Goal: Task Accomplishment & Management: Manage account settings

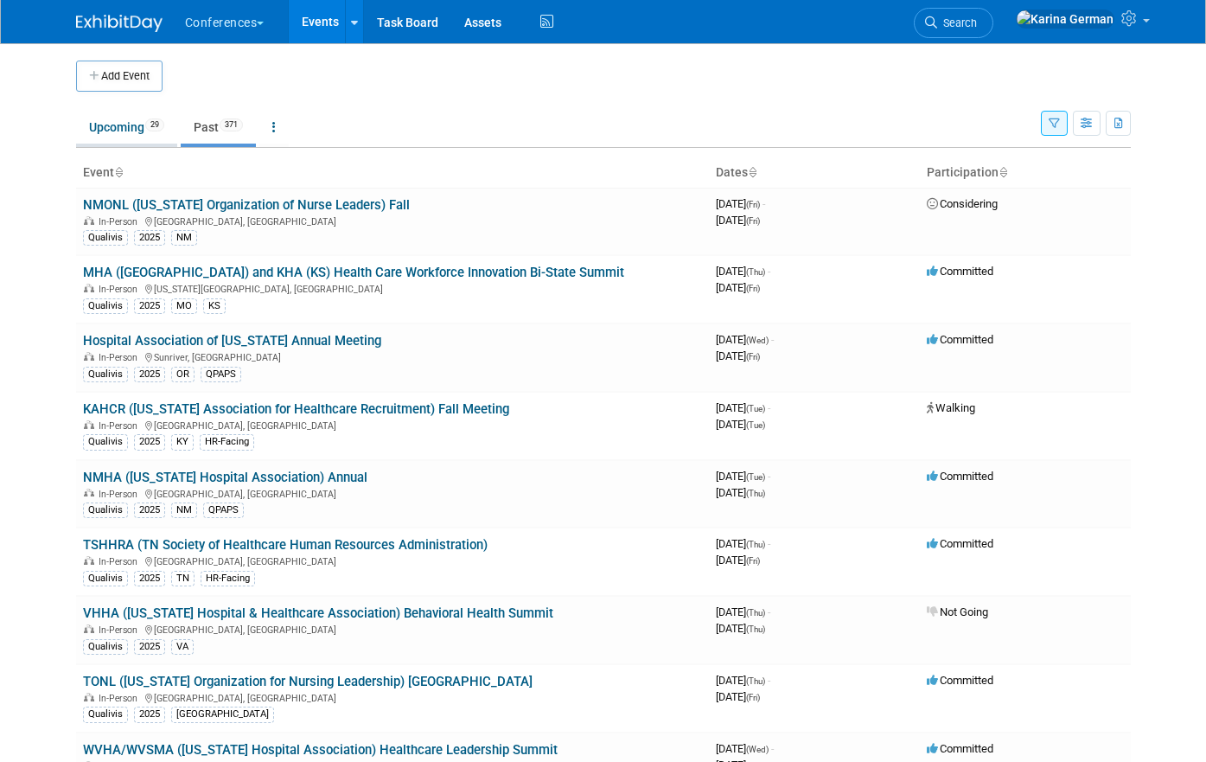
click at [140, 121] on link "Upcoming 29" at bounding box center [126, 127] width 101 height 33
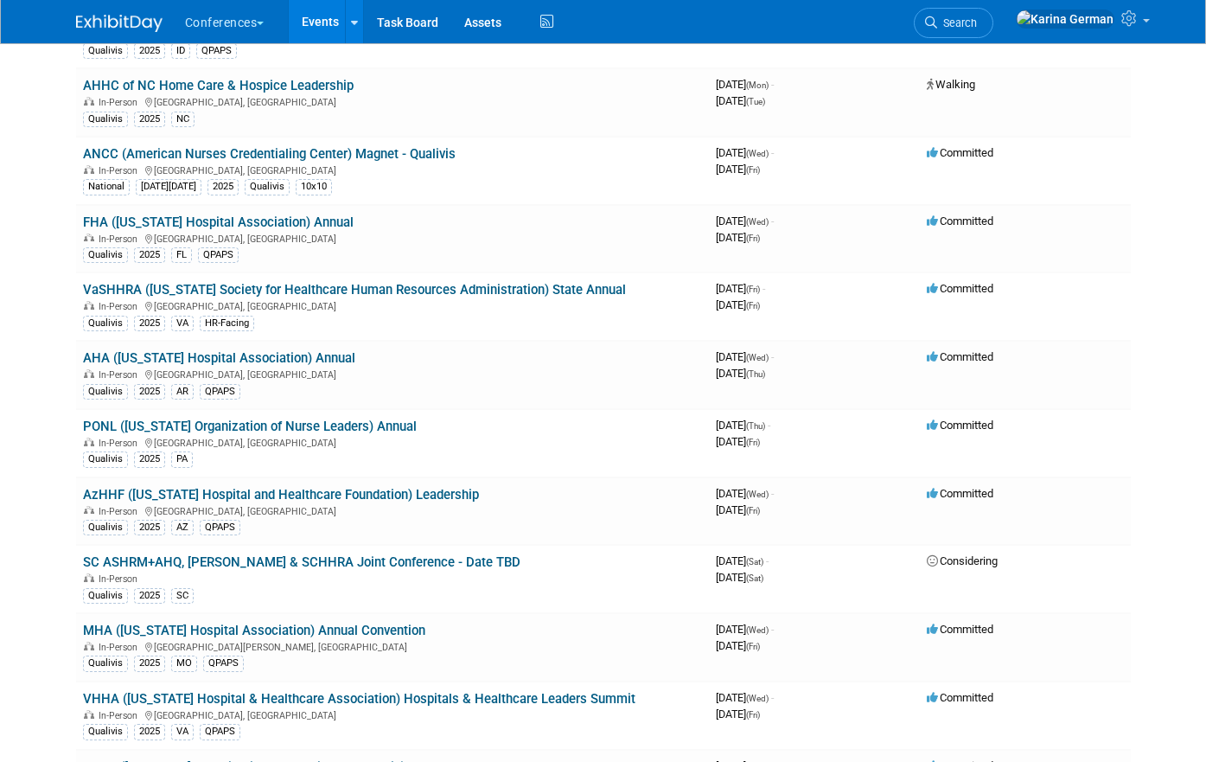
scroll to position [252, 0]
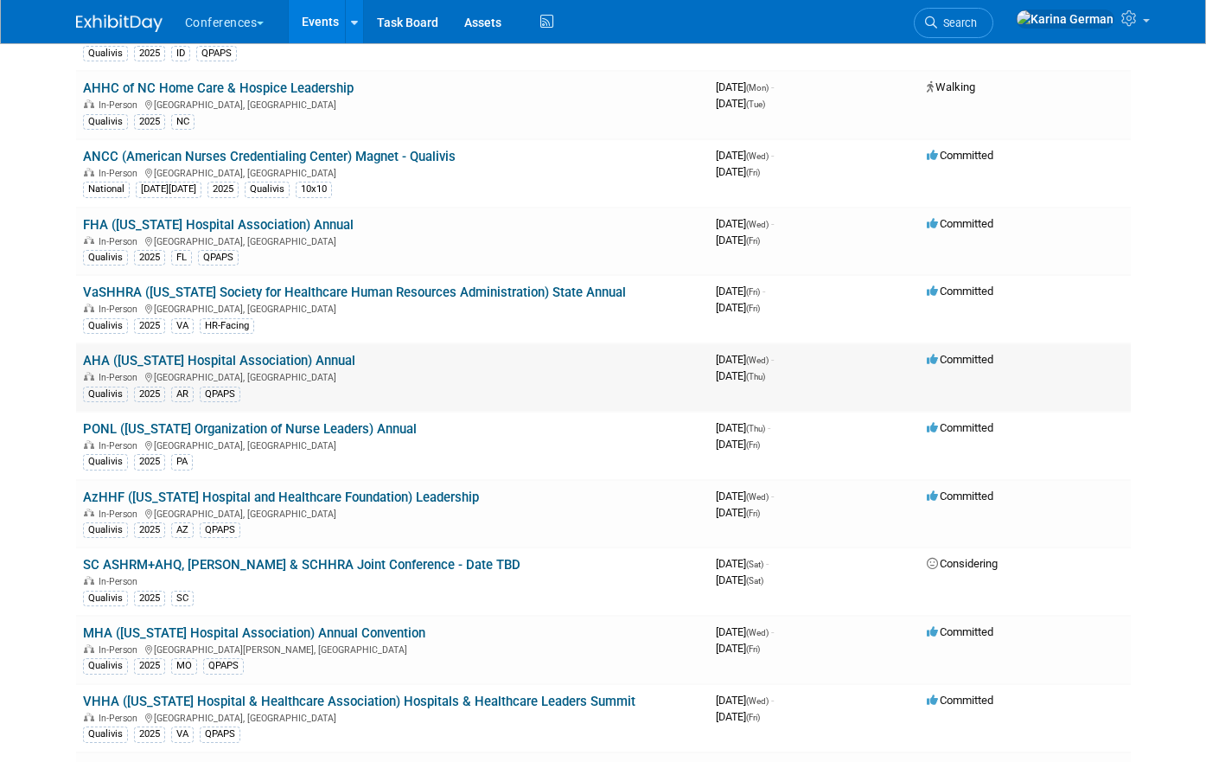
click at [311, 356] on link "AHA ([US_STATE] Hospital Association) Annual" at bounding box center [219, 361] width 272 height 16
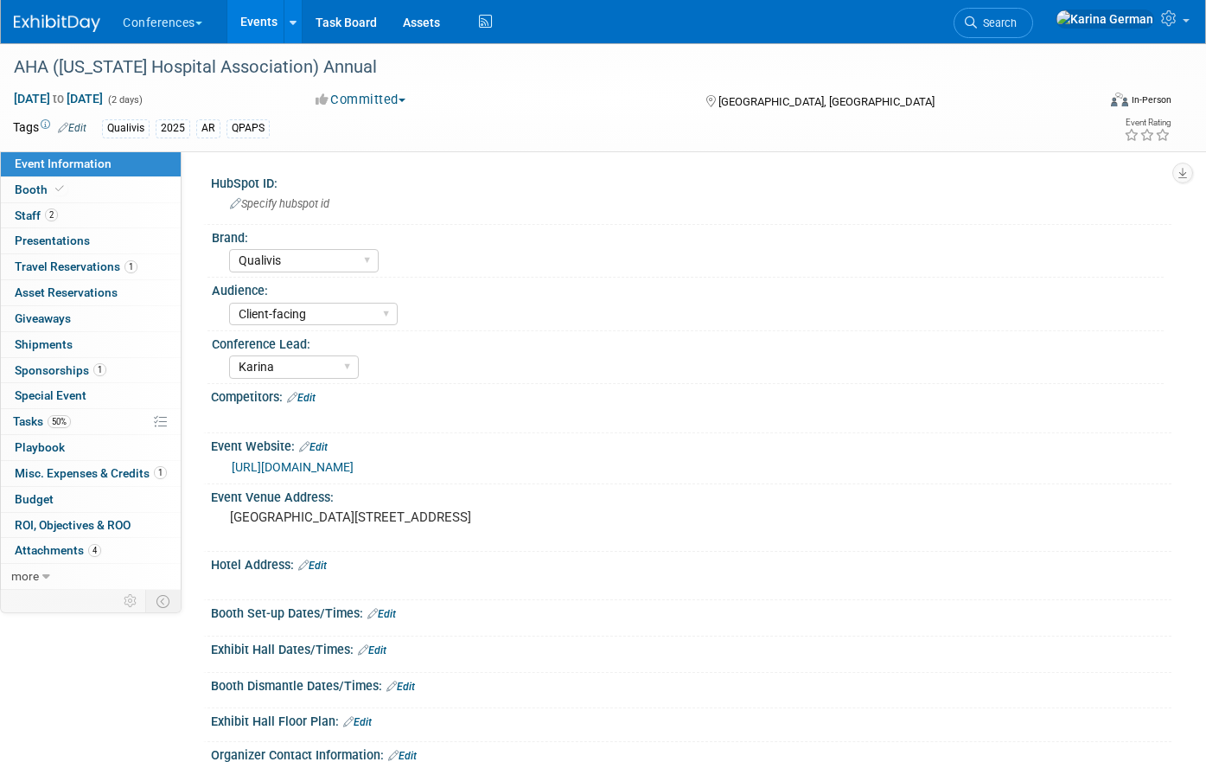
select select "Qualivis"
select select "Client-facing"
select select "Karina"
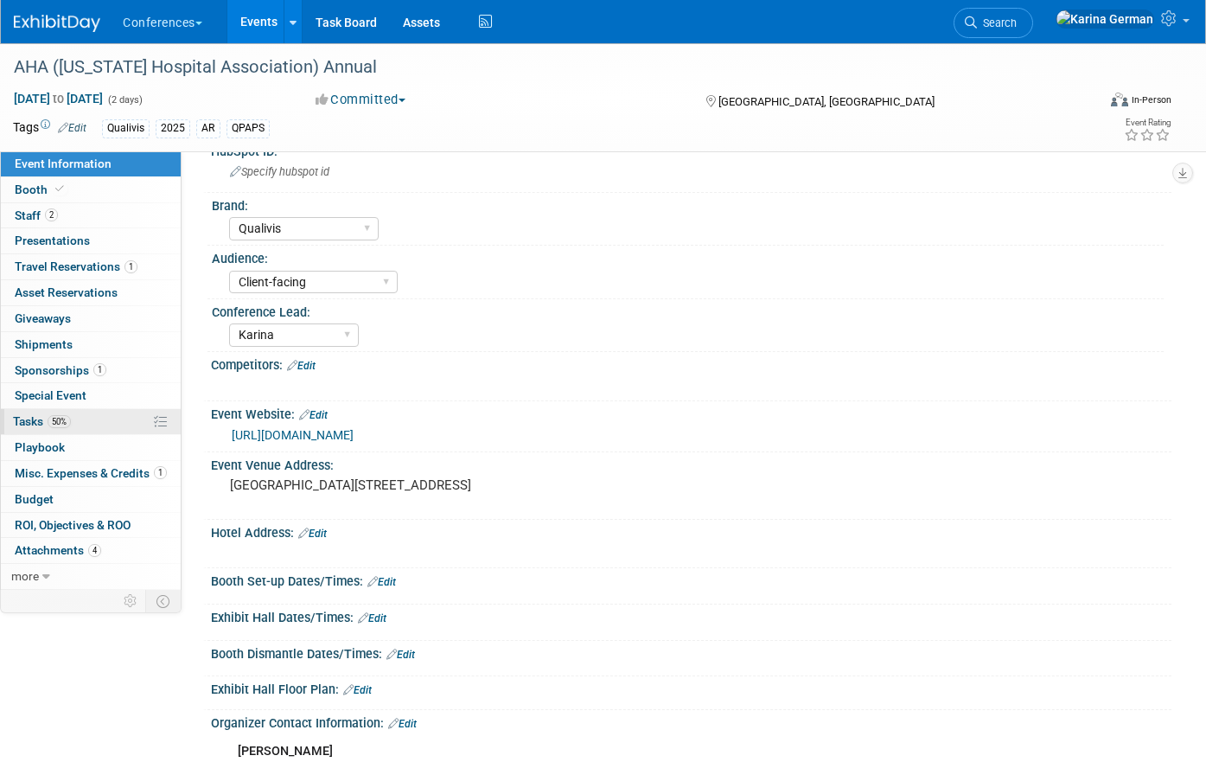
scroll to position [11, 0]
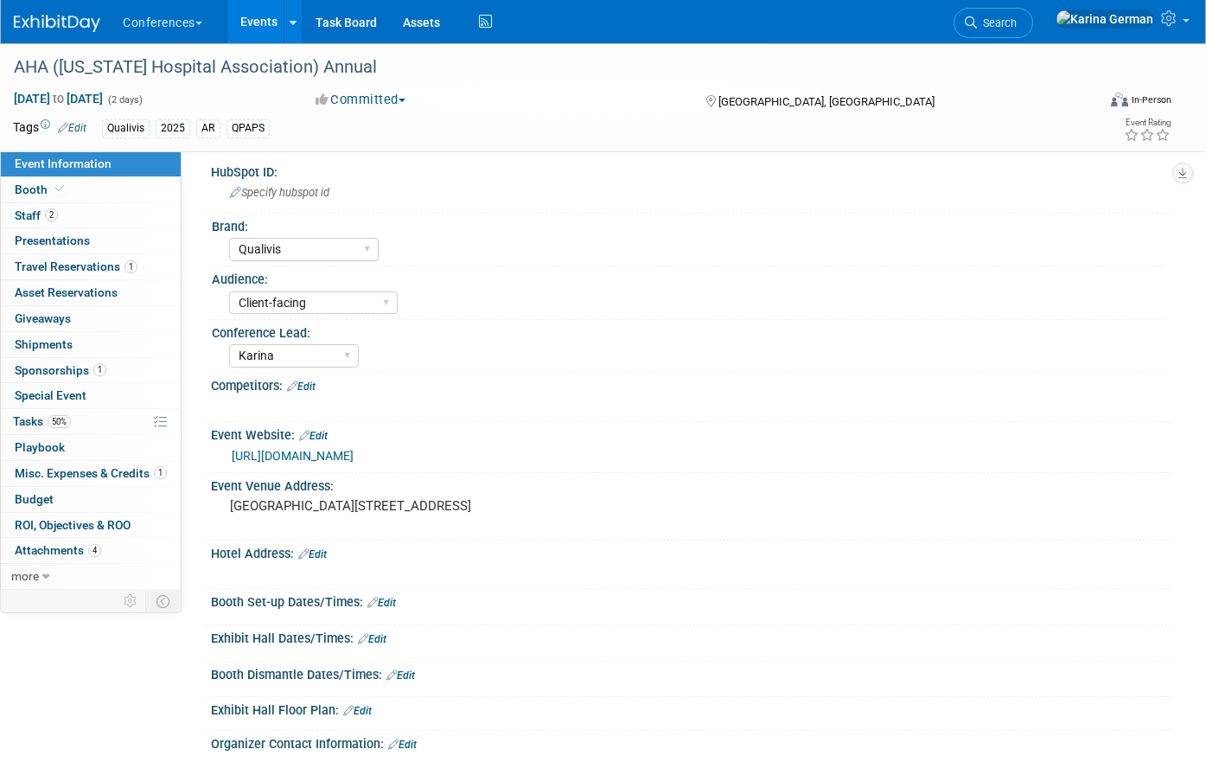
click at [645, 102] on div "Committed Committed Considering Not Going Walking Sponsorship Canceled Waitlist…" at bounding box center [494, 100] width 369 height 19
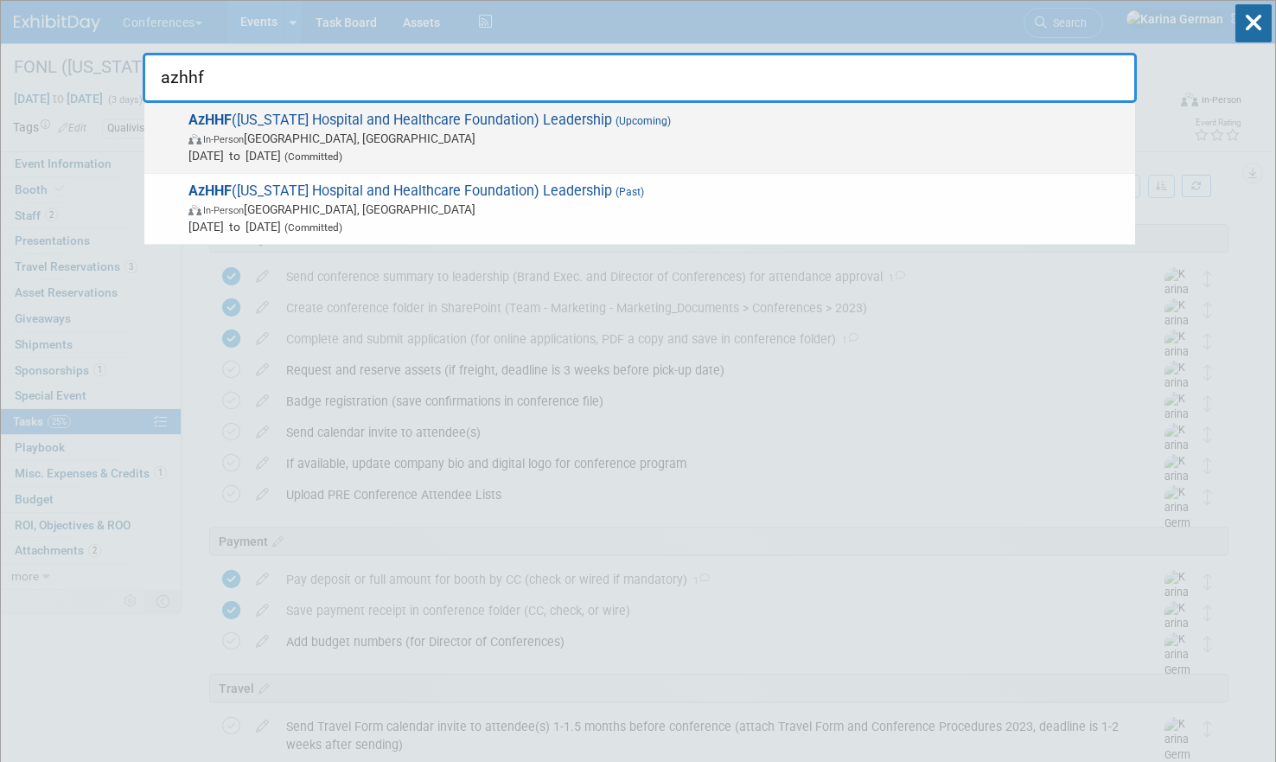
type input "azhhf"
click at [673, 163] on div "AzHHF (Arizona Hospital and Healthcare Foundation) Leadership (Upcoming) In-Per…" at bounding box center [639, 138] width 991 height 71
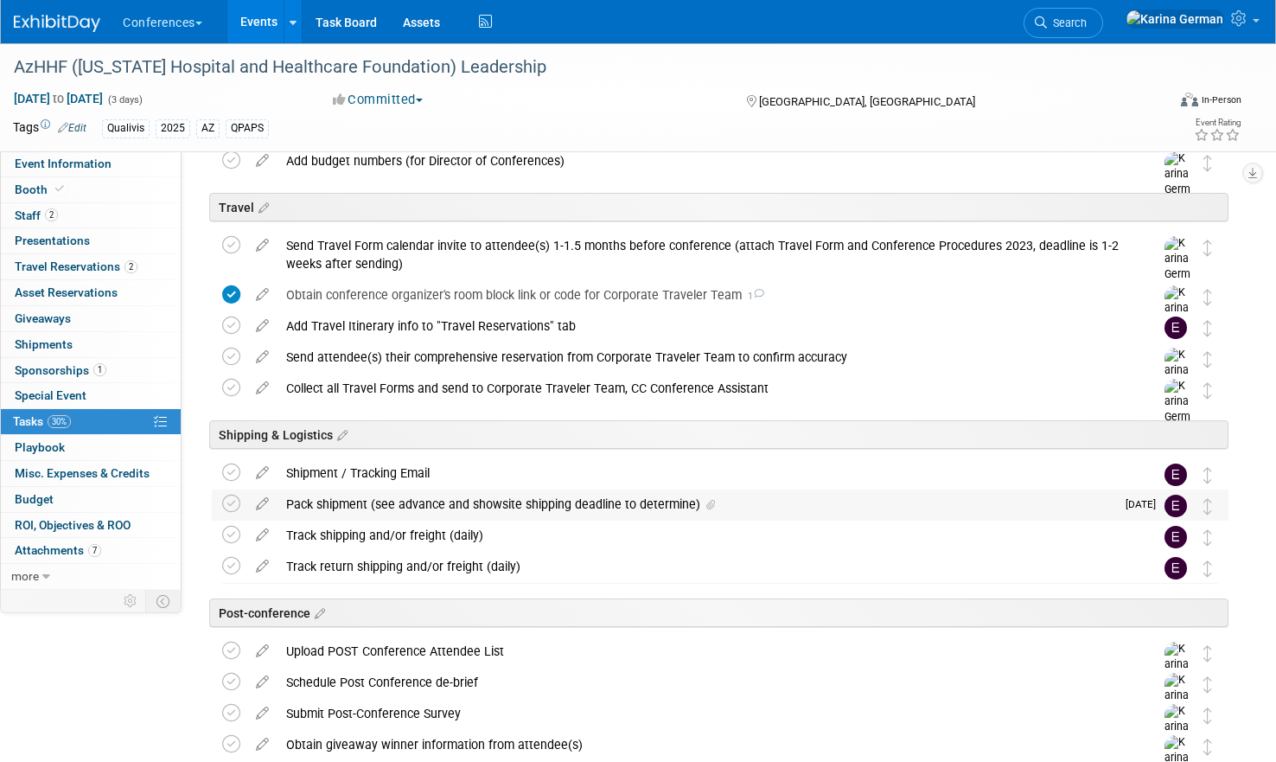
scroll to position [674, 0]
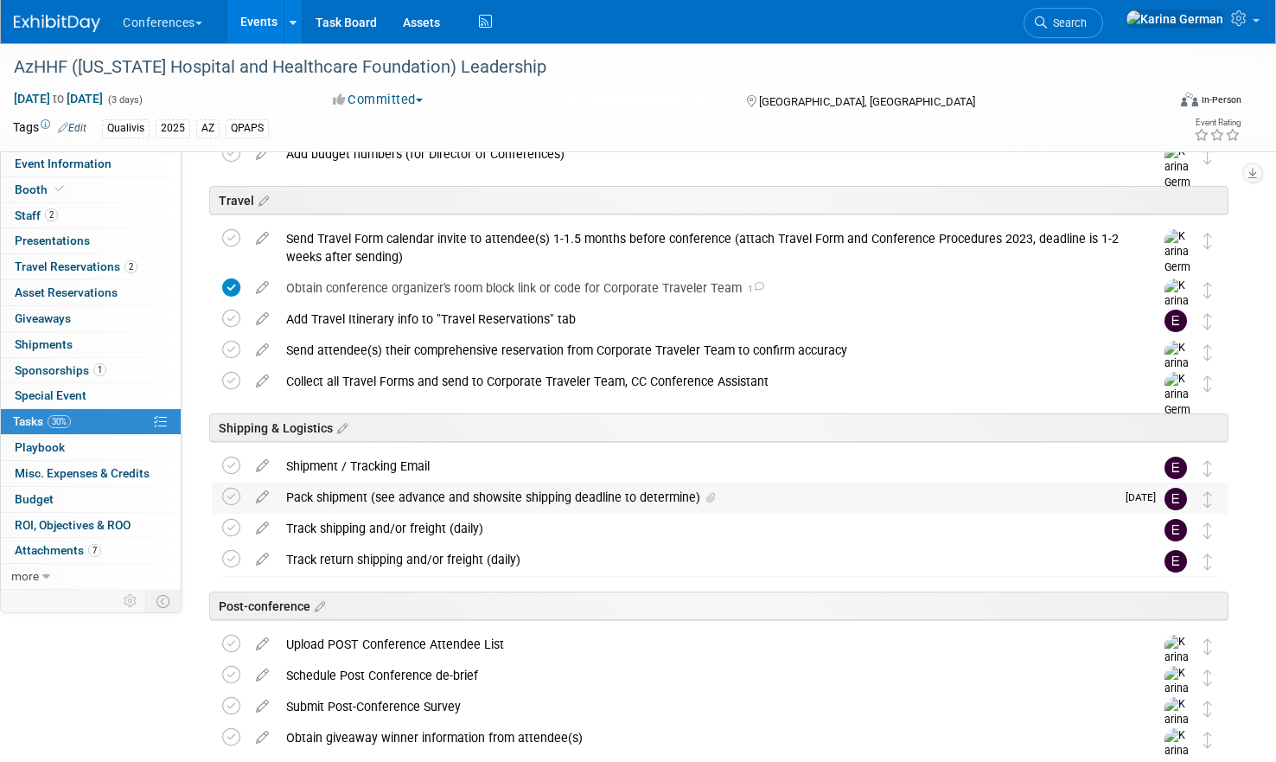
click at [424, 504] on div "Pack shipment (see advance and showsite shipping deadline to determine)" at bounding box center [697, 496] width 838 height 29
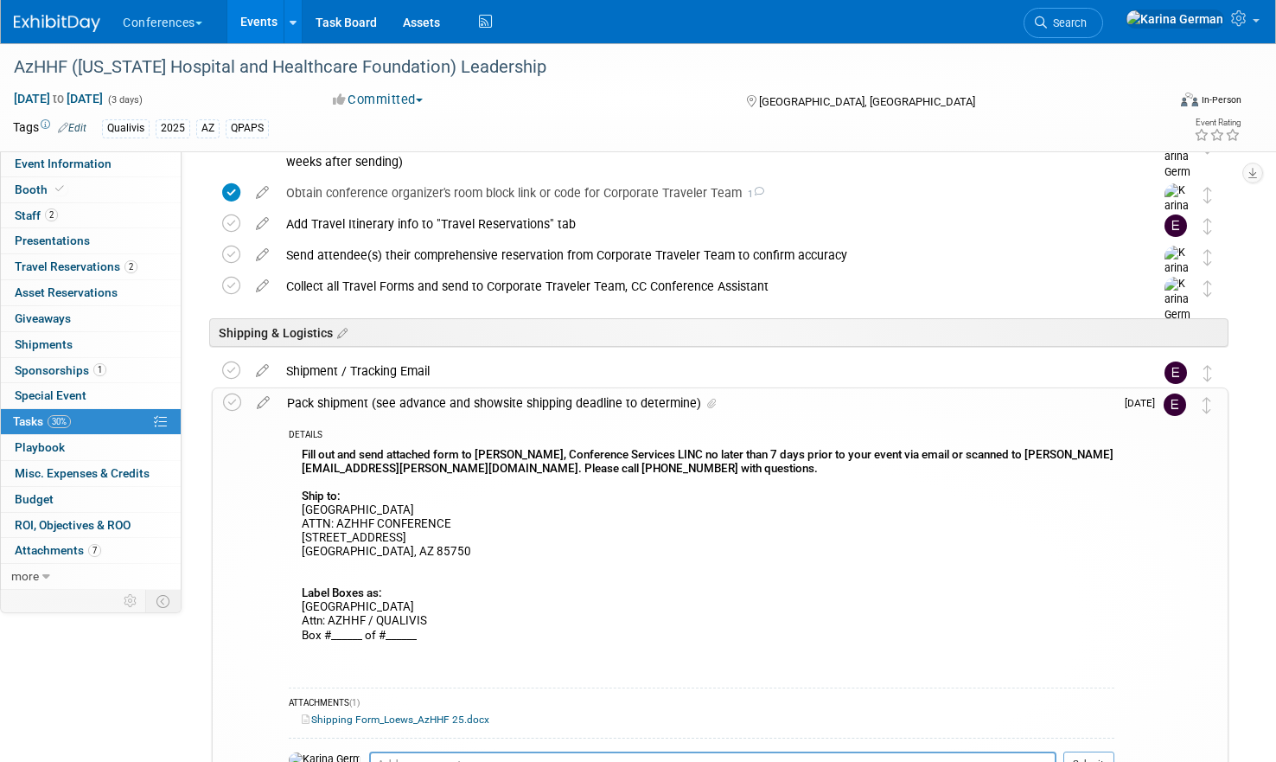
scroll to position [773, 0]
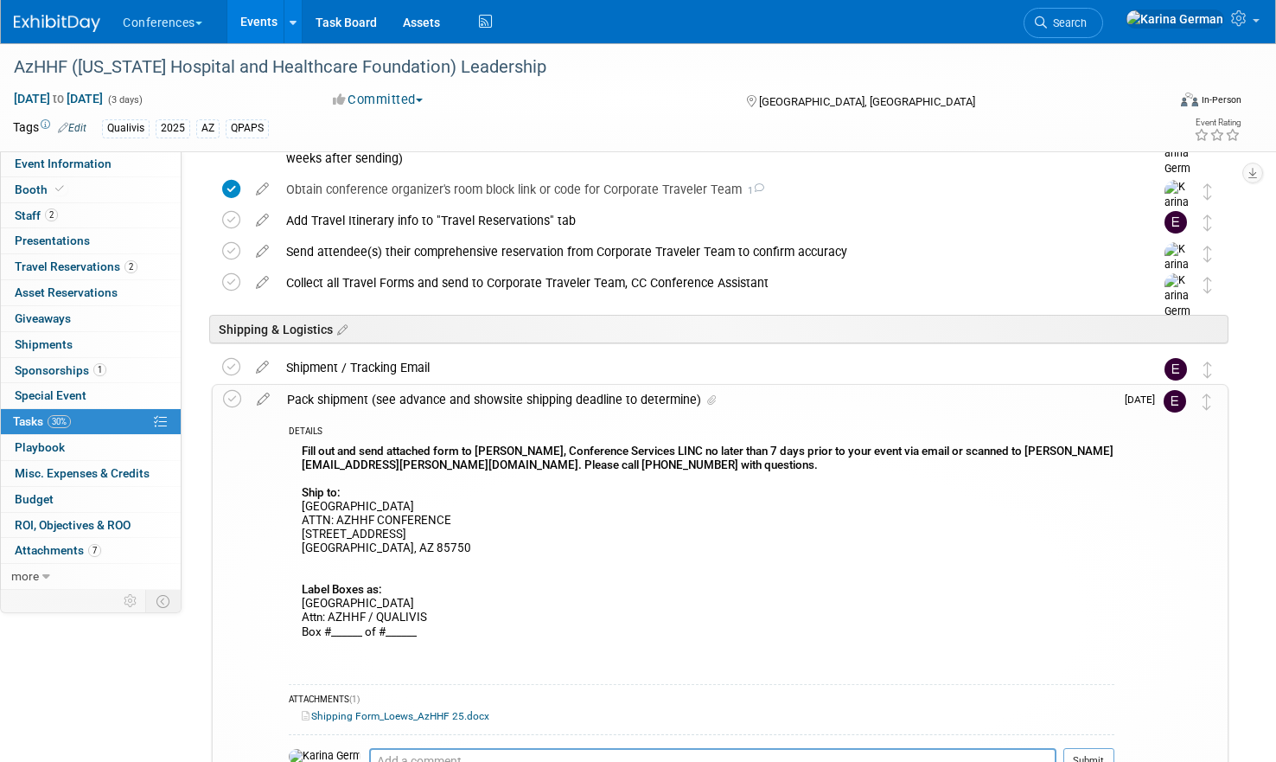
click at [491, 405] on div "Pack shipment (see advance and showsite shipping deadline to determine)" at bounding box center [696, 399] width 836 height 29
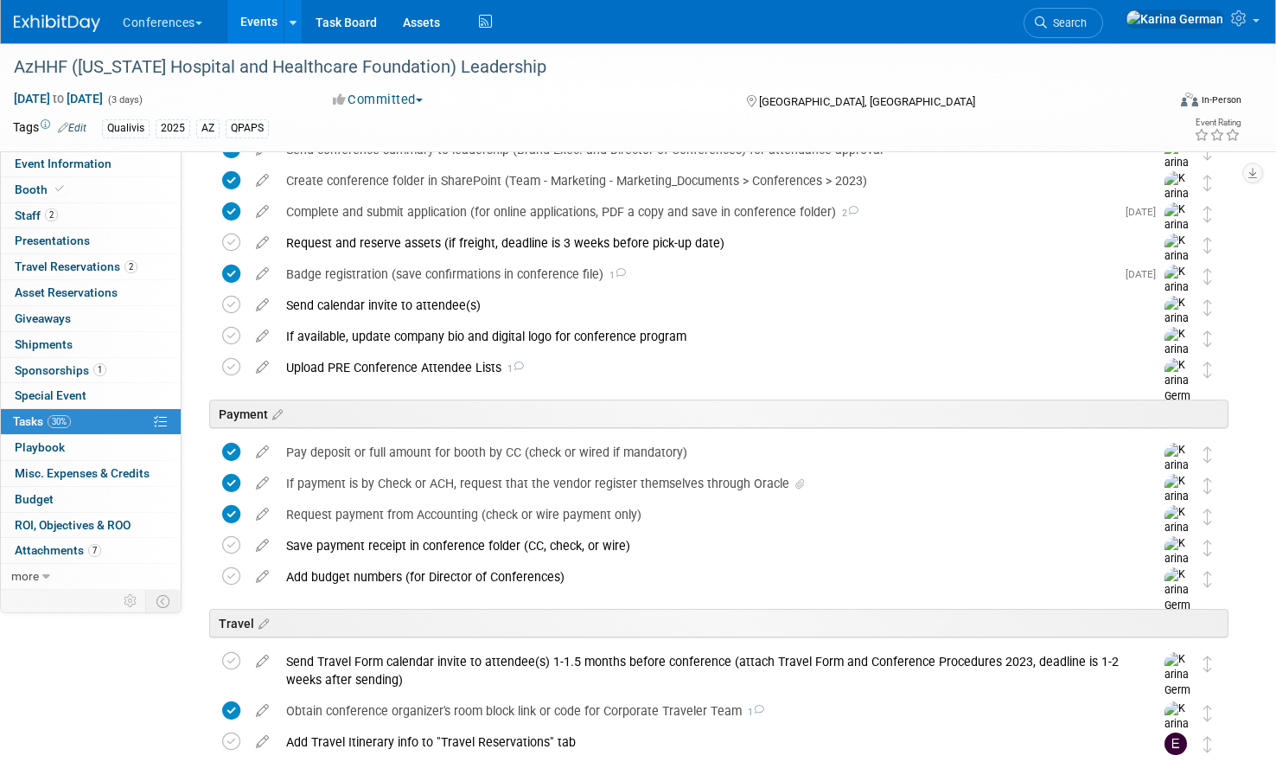
scroll to position [0, 0]
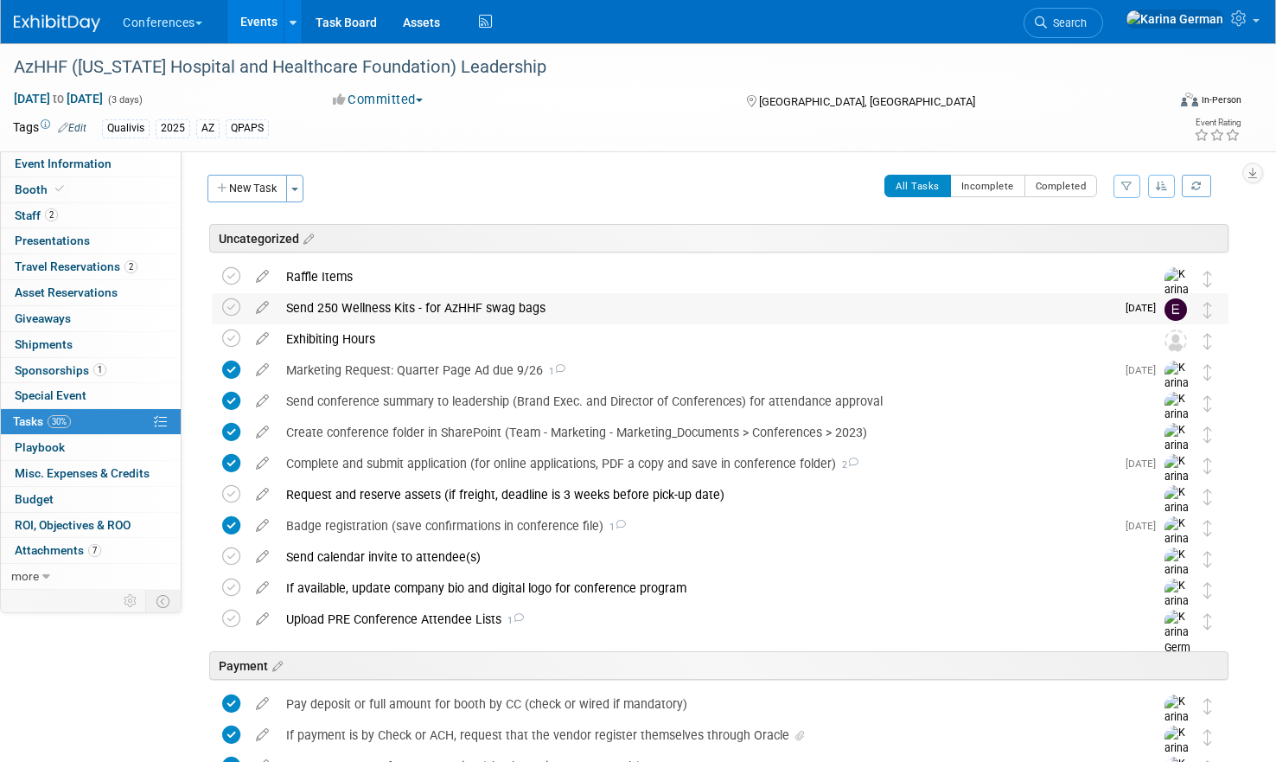
click at [479, 300] on div "Send 250 Wellness Kits - for AzHHF swag bags" at bounding box center [697, 307] width 838 height 29
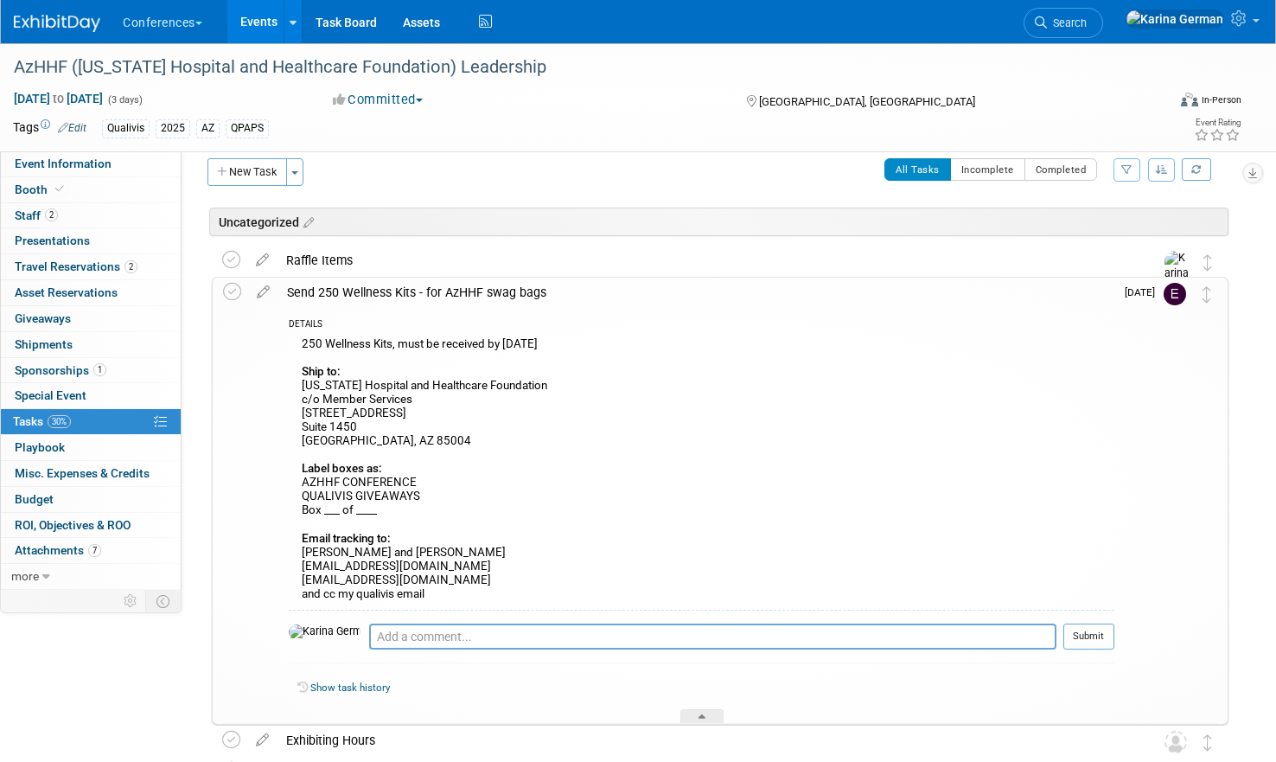
scroll to position [18, 0]
click at [262, 290] on icon at bounding box center [263, 287] width 30 height 22
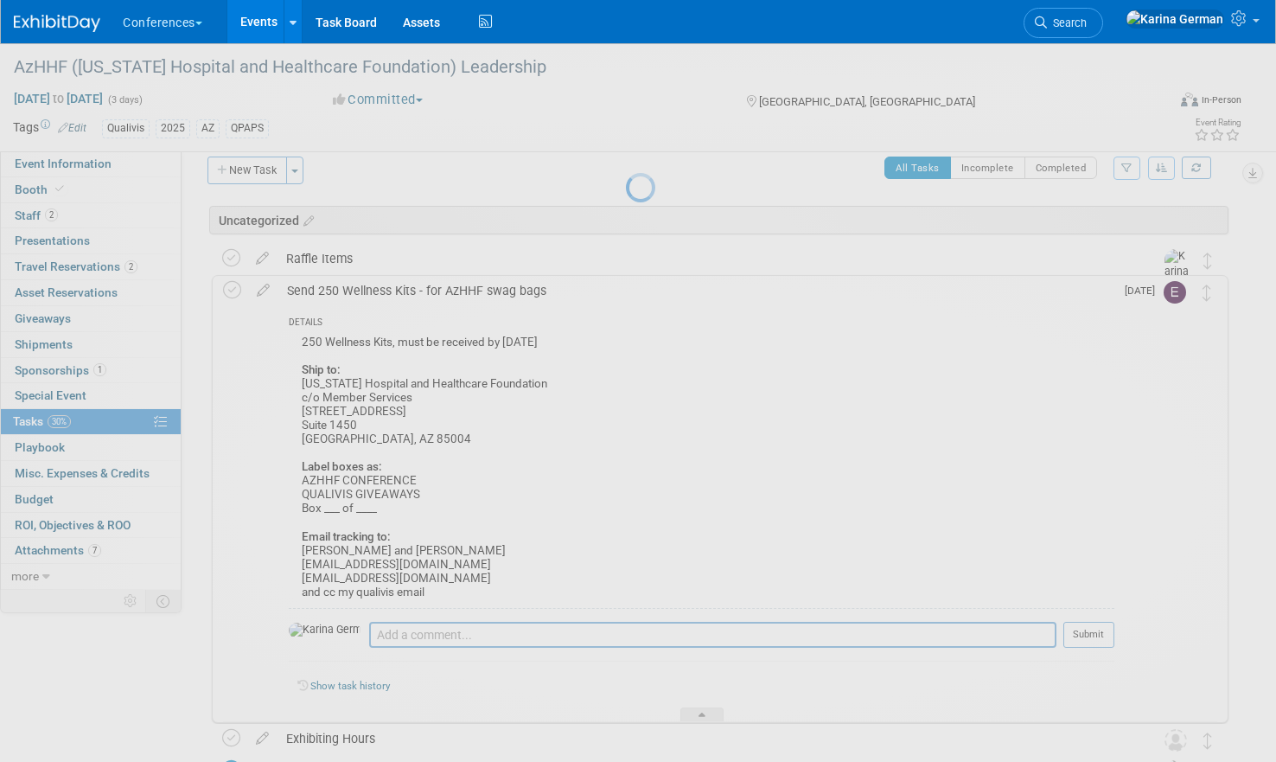
select select "9"
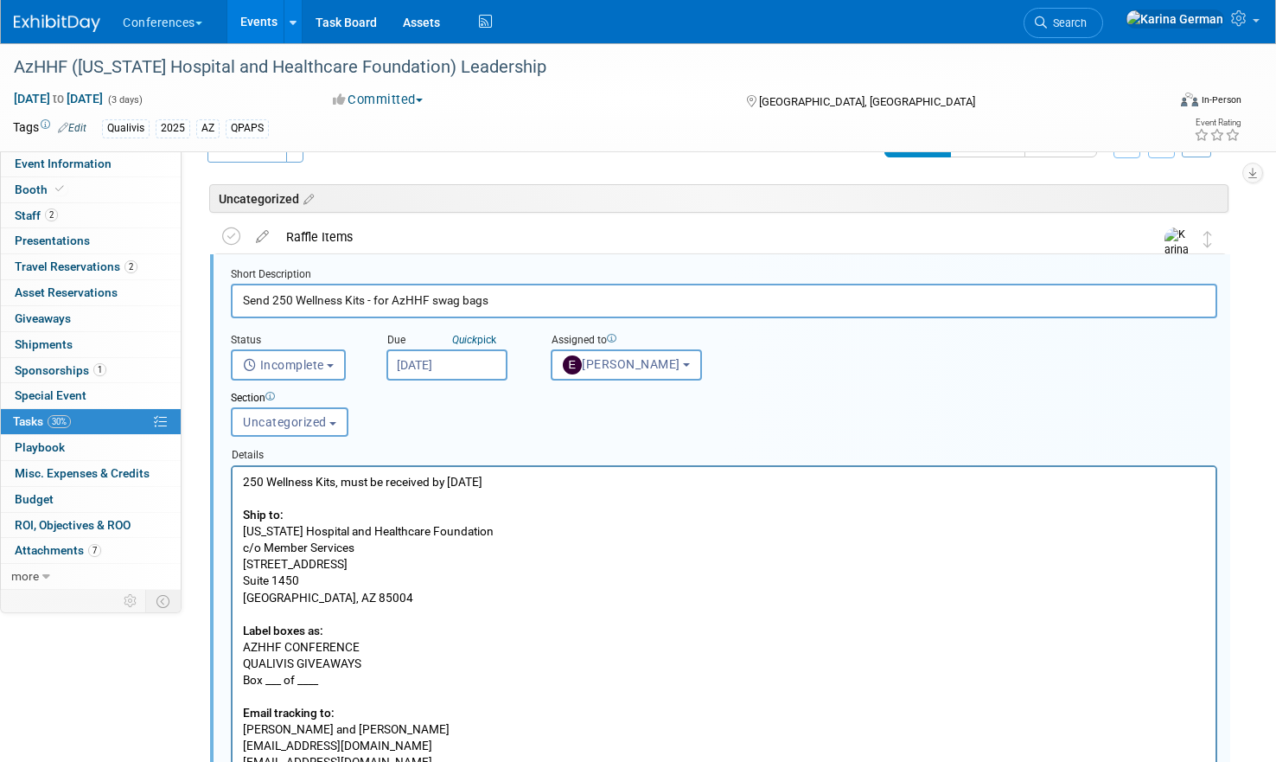
scroll to position [41, 0]
click at [451, 354] on input "[DATE]" at bounding box center [446, 363] width 121 height 31
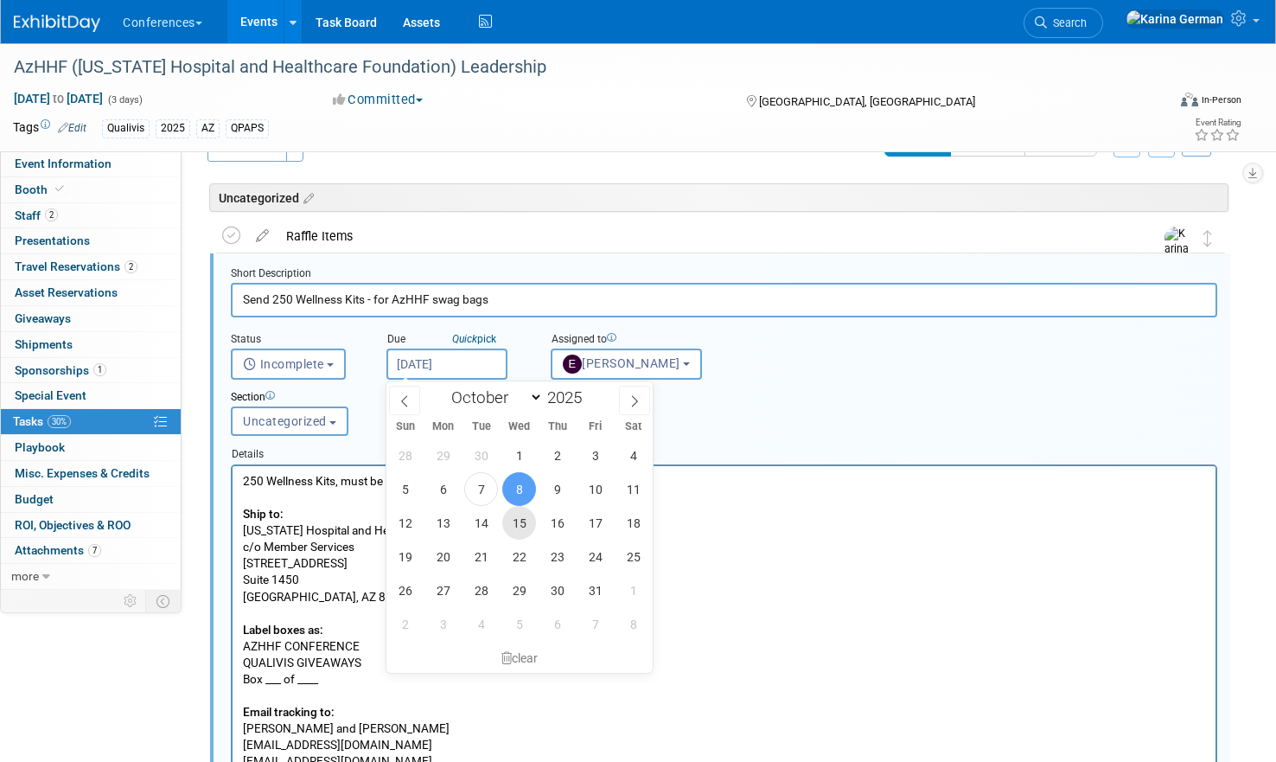
click at [527, 521] on span "15" at bounding box center [519, 523] width 34 height 34
type input "[DATE]"
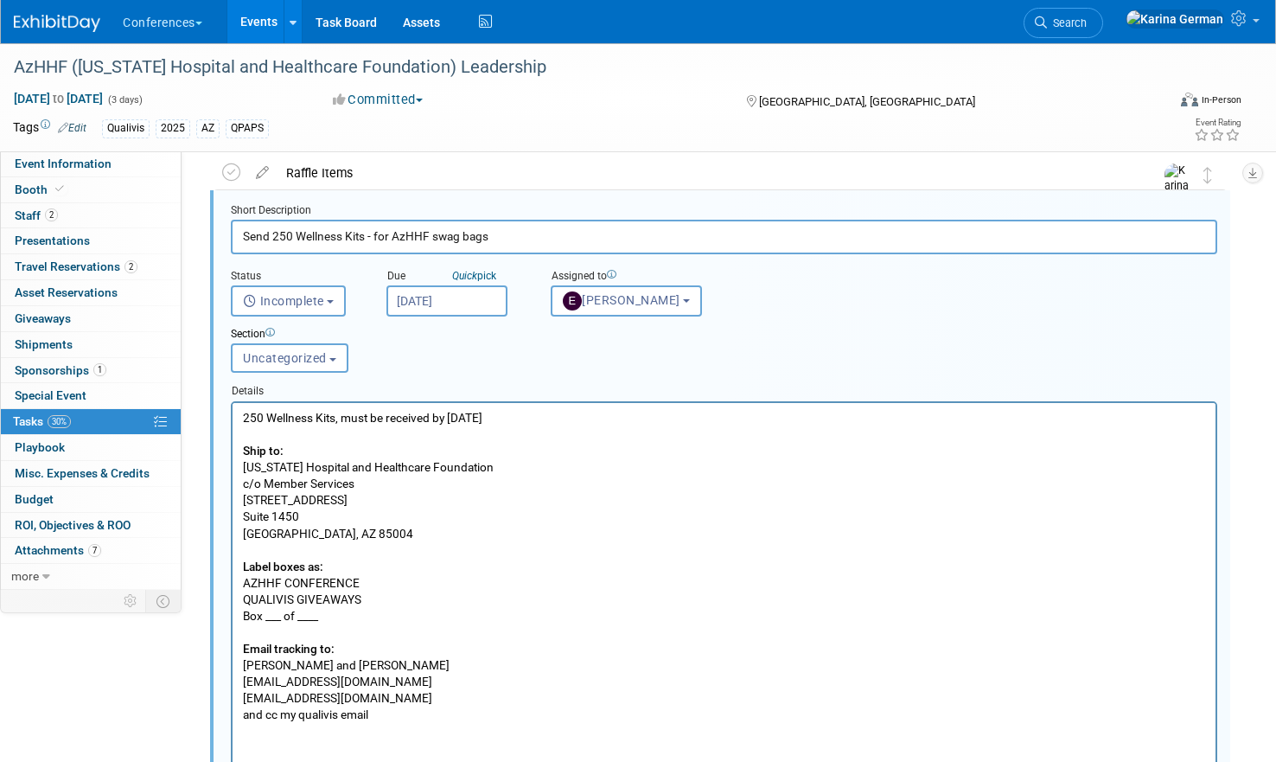
scroll to position [64, 0]
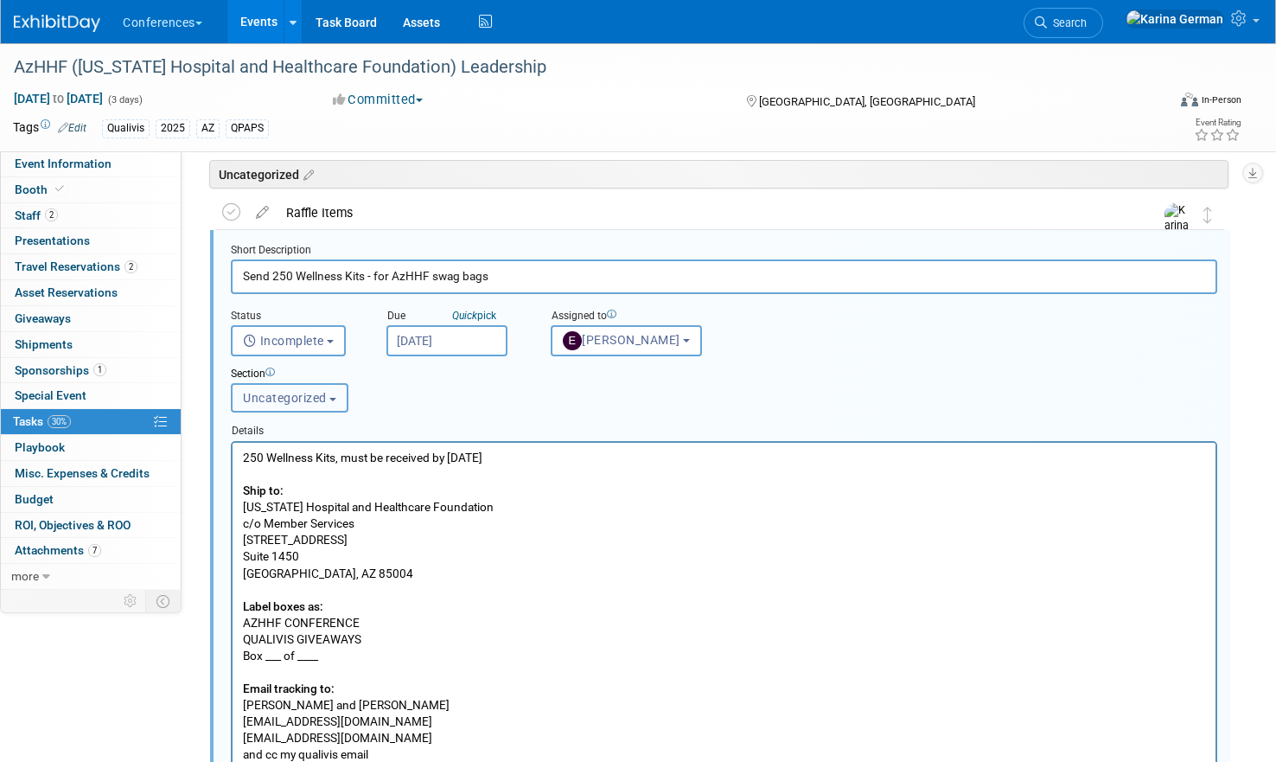
click at [296, 391] on span "Uncategorized" at bounding box center [285, 398] width 84 height 14
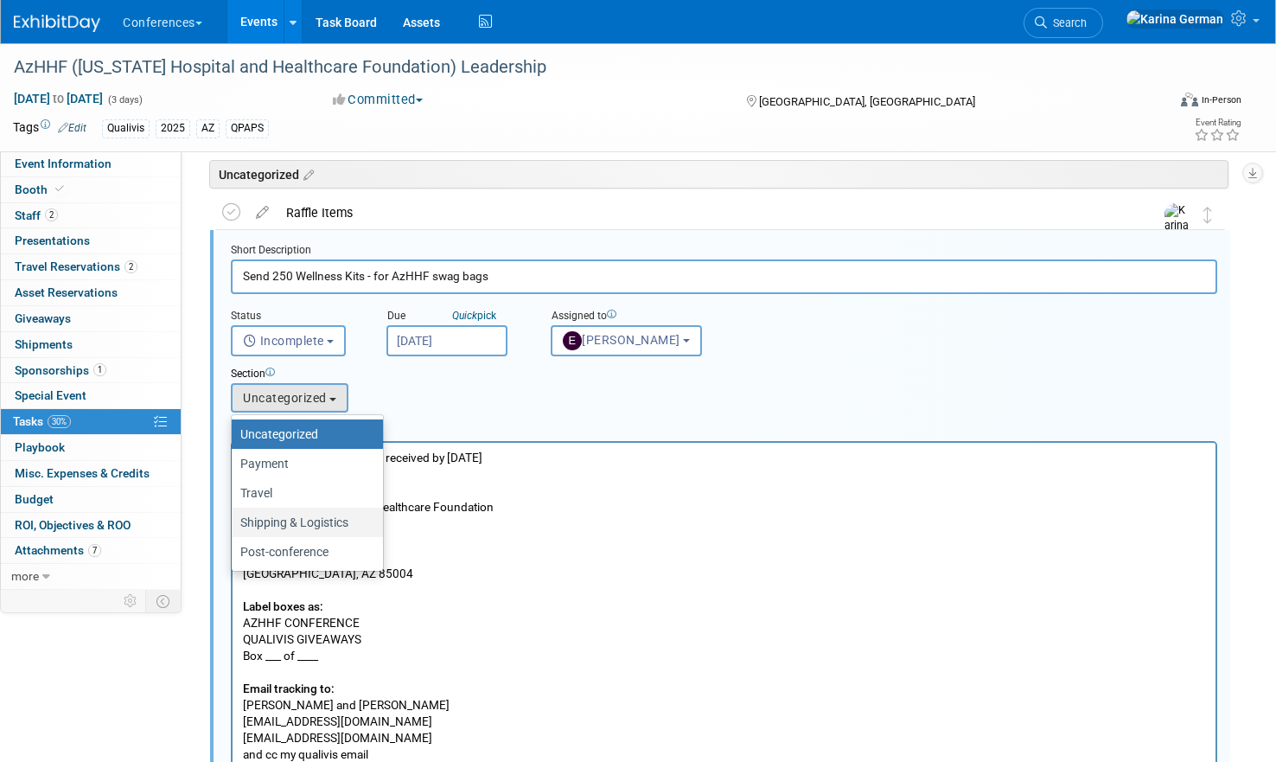
click at [305, 520] on label "Shipping & Logistics" at bounding box center [302, 522] width 125 height 22
click at [234, 520] on input "Shipping & Logistics" at bounding box center [228, 522] width 11 height 11
select select "11261325"
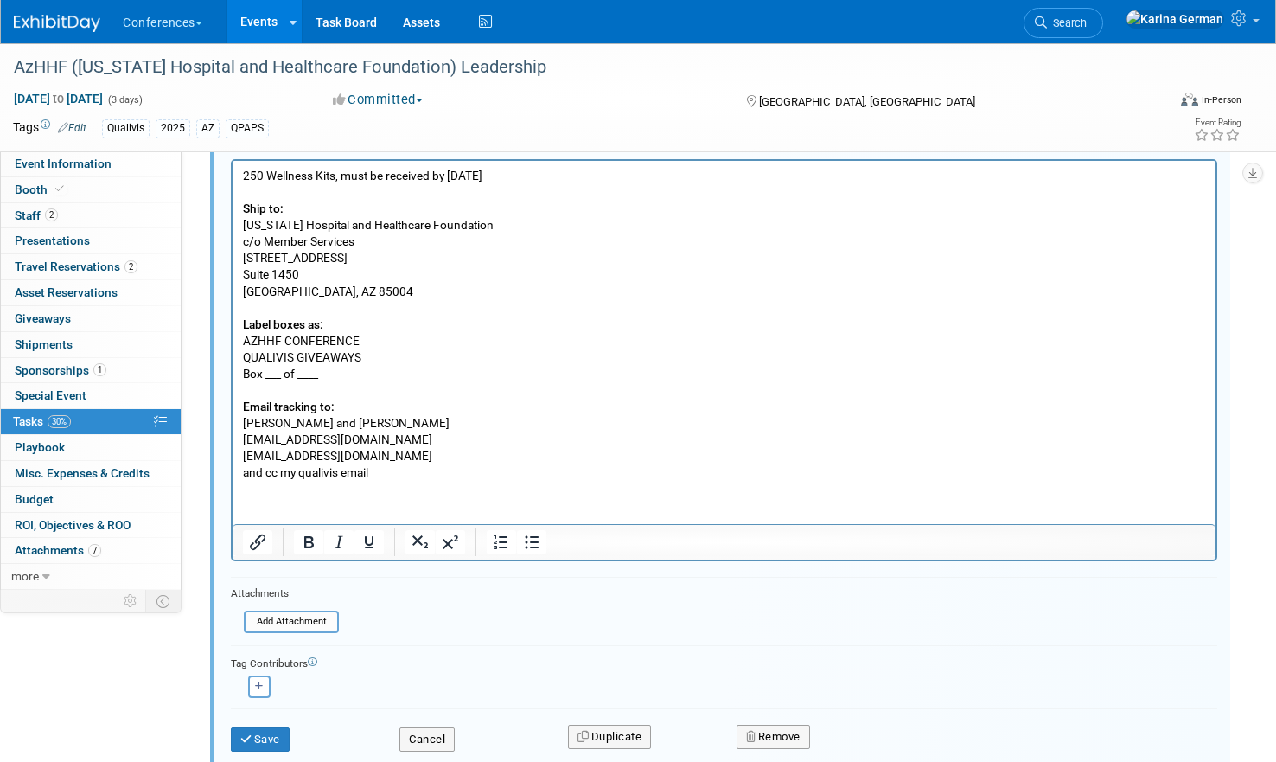
scroll to position [360, 0]
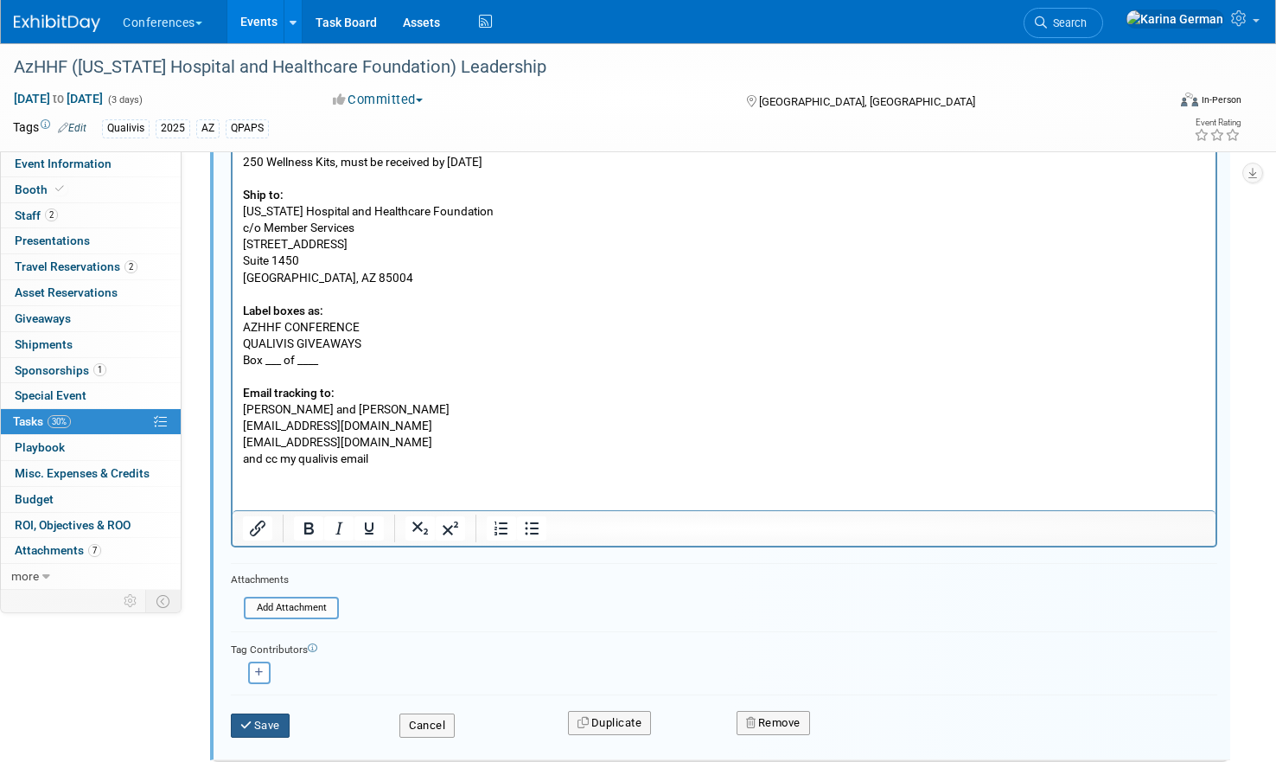
click at [286, 730] on button "Save" at bounding box center [260, 725] width 59 height 24
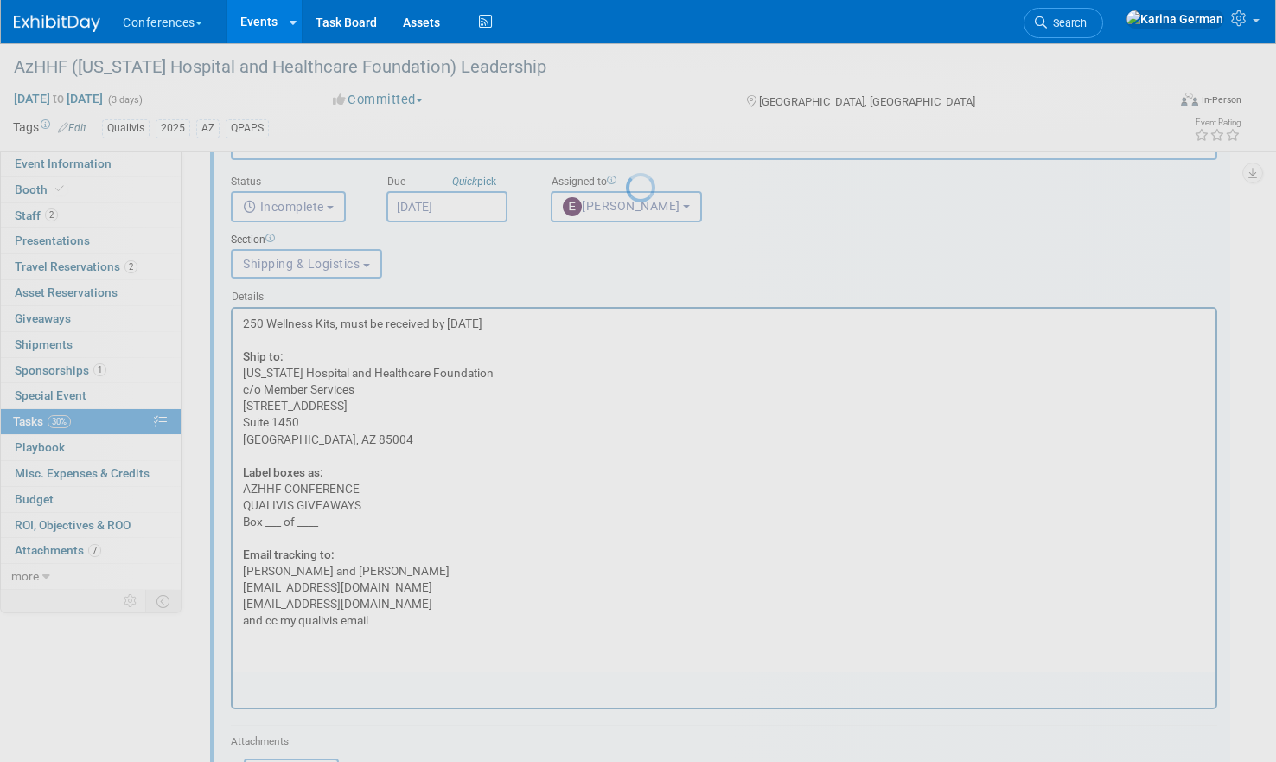
scroll to position [0, 0]
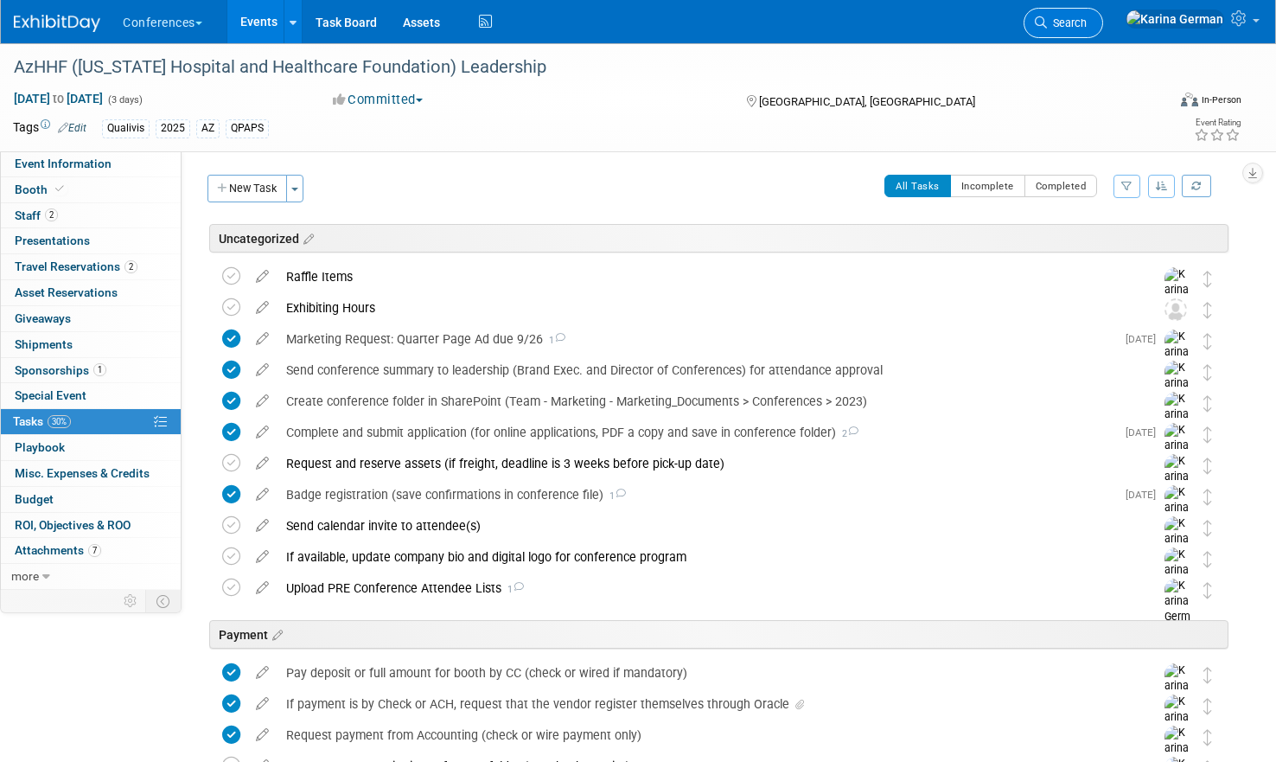
click at [1103, 33] on link "Search" at bounding box center [1064, 23] width 80 height 30
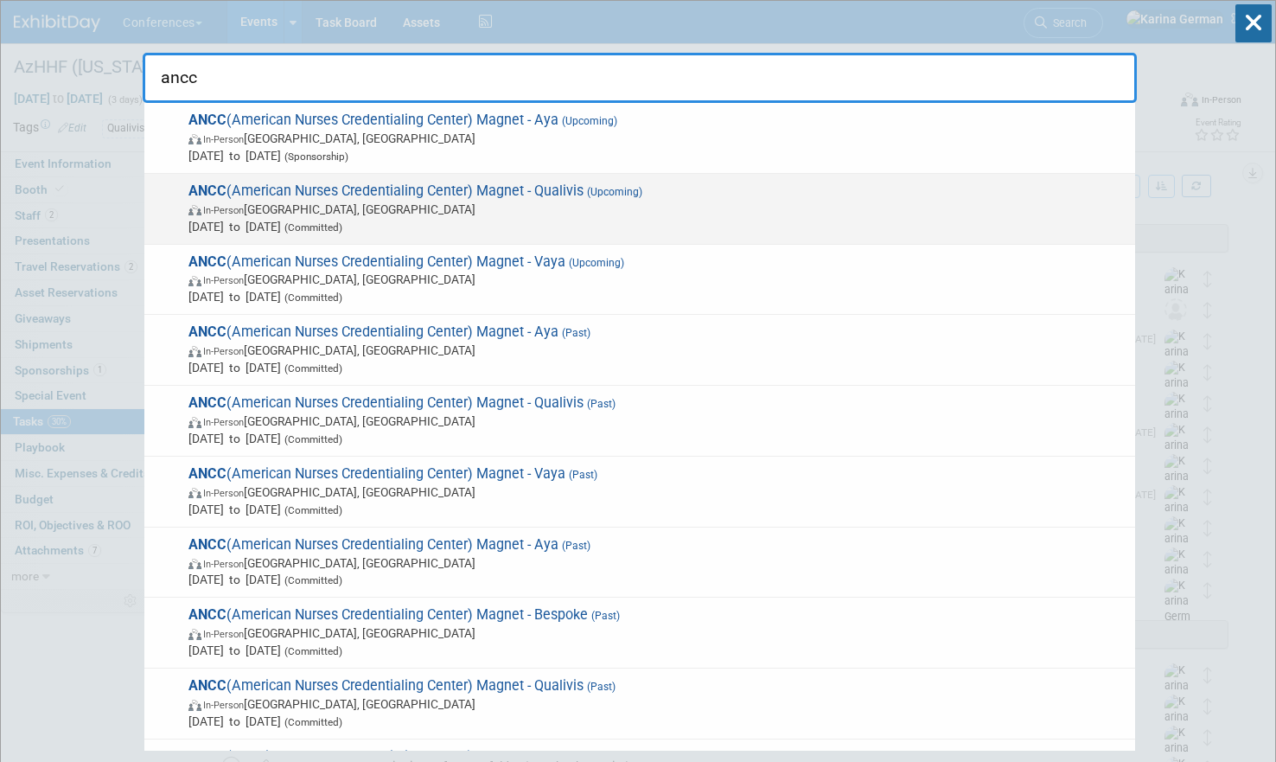
type input "ancc"
click at [572, 221] on span "[DATE] to [DATE] (Committed)" at bounding box center [657, 226] width 938 height 17
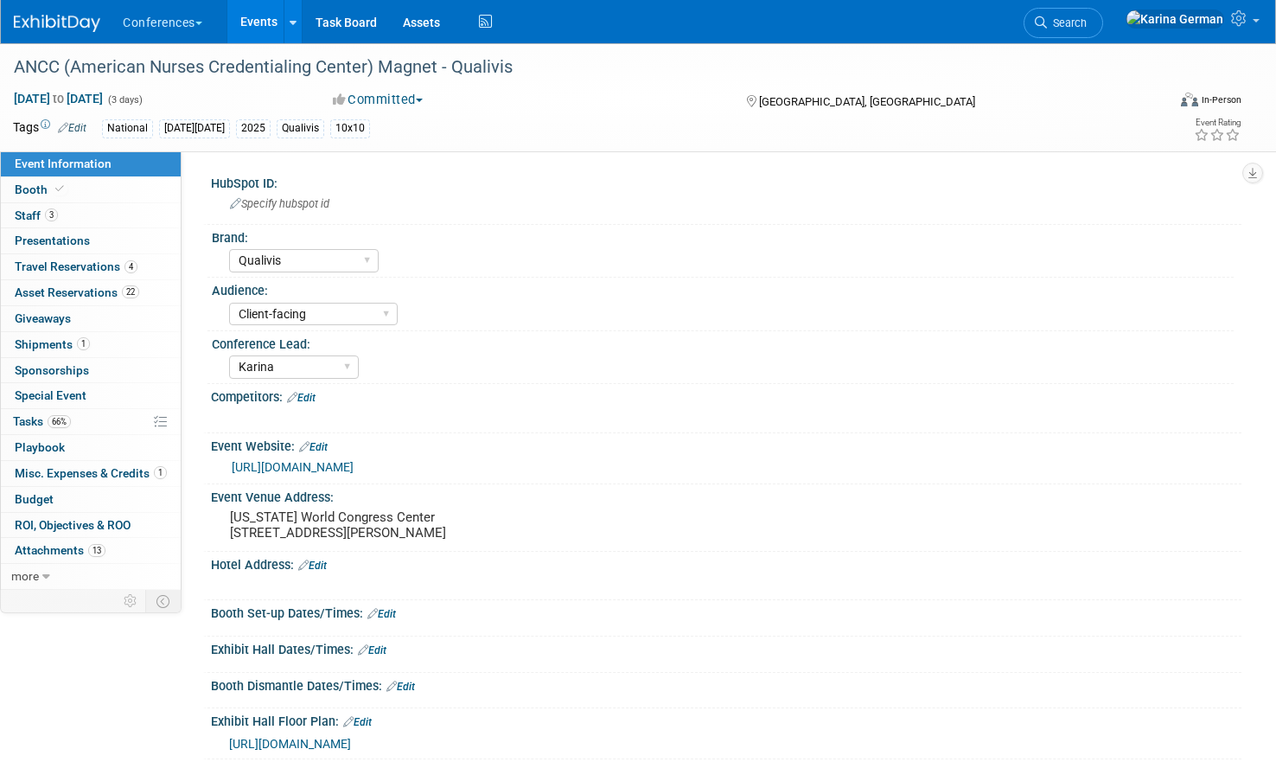
select select "Qualivis"
select select "Client-facing"
select select "Karina"
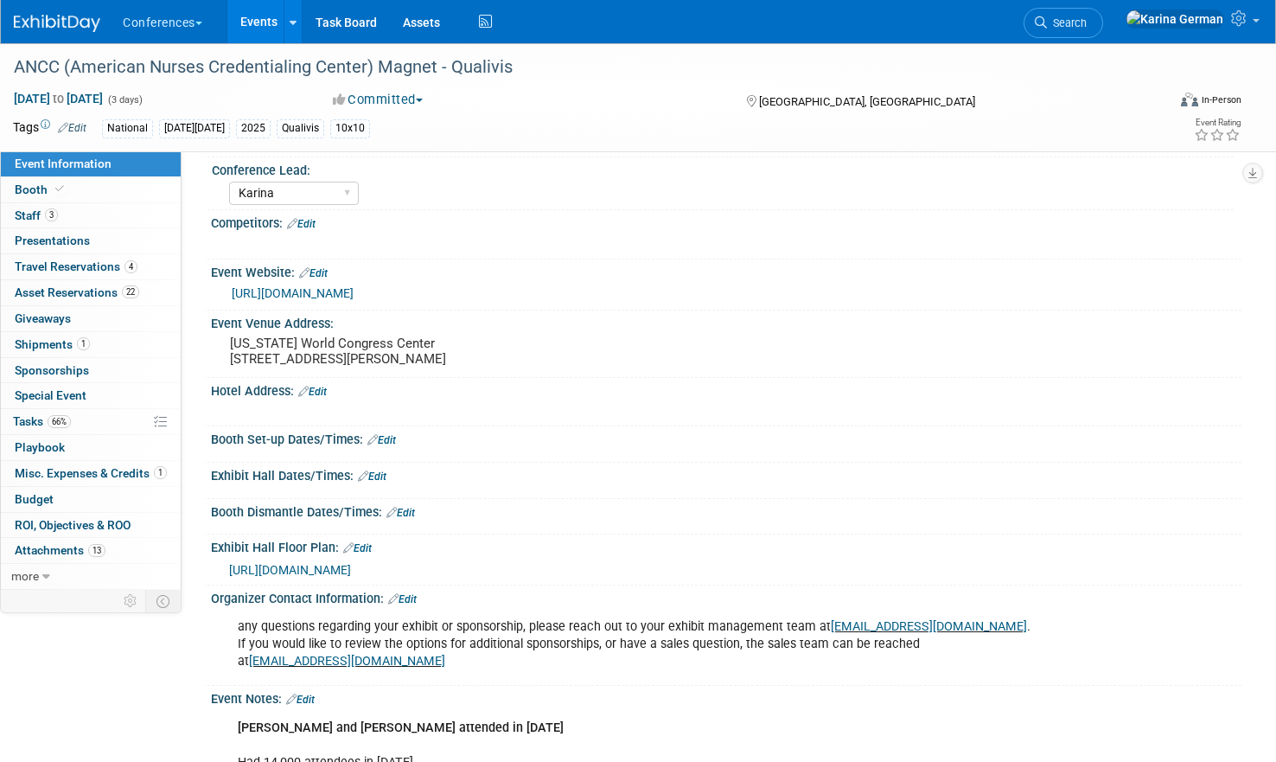
scroll to position [180, 0]
